Goal: Task Accomplishment & Management: Complete application form

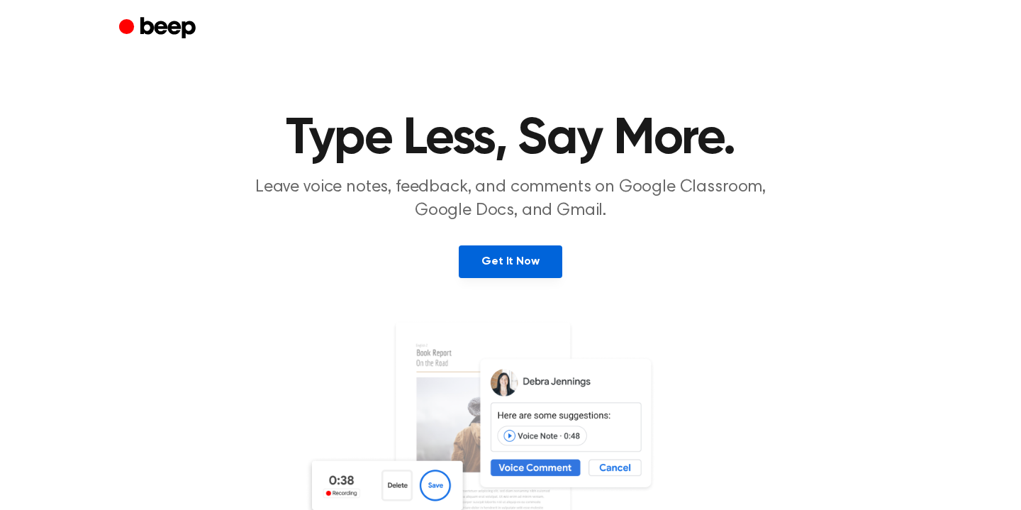
click at [519, 260] on link "Get It Now" at bounding box center [510, 261] width 103 height 33
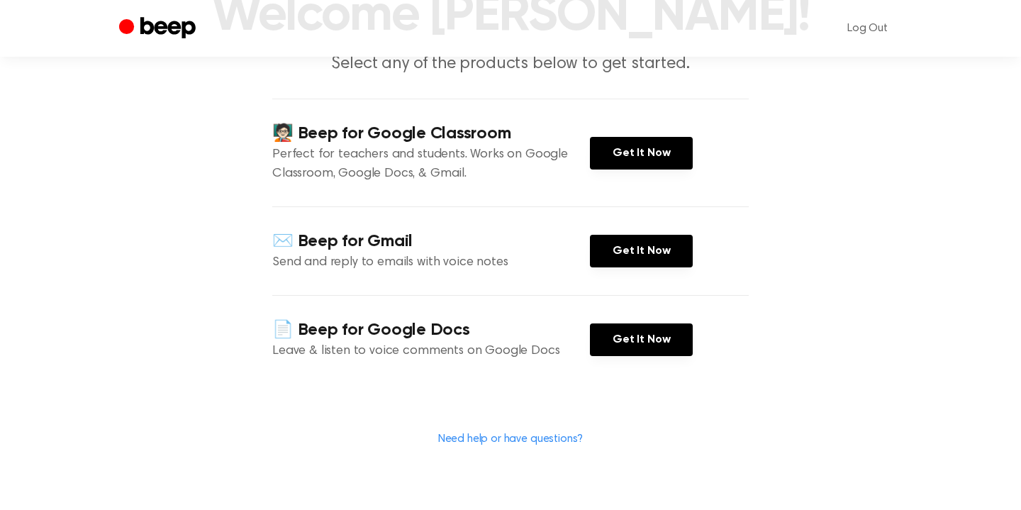
scroll to position [223, 0]
